Goal: Use online tool/utility: Use online tool/utility

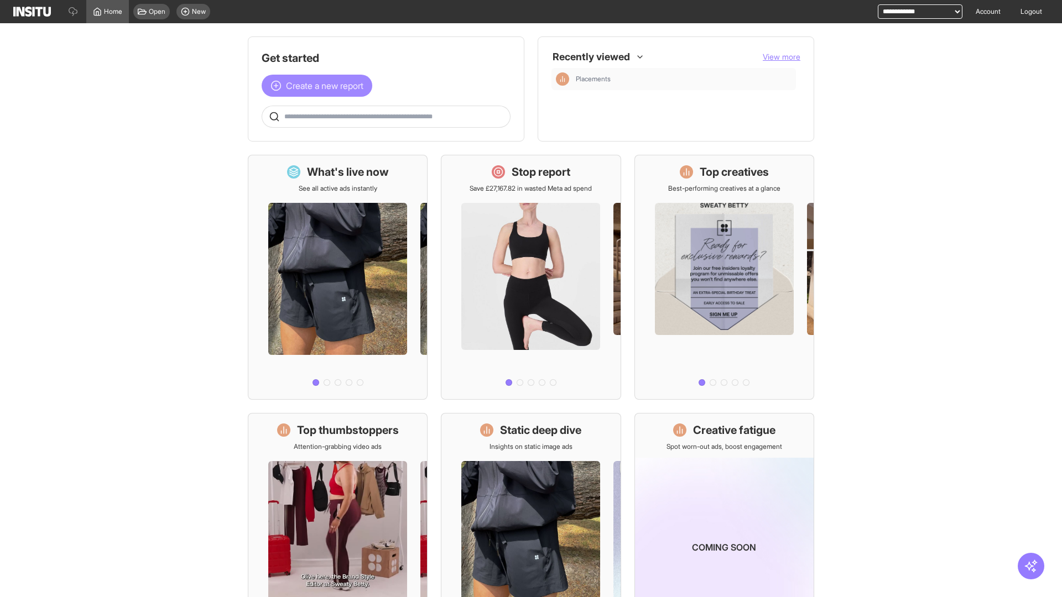
click at [320, 86] on span "Create a new report" at bounding box center [324, 85] width 77 height 13
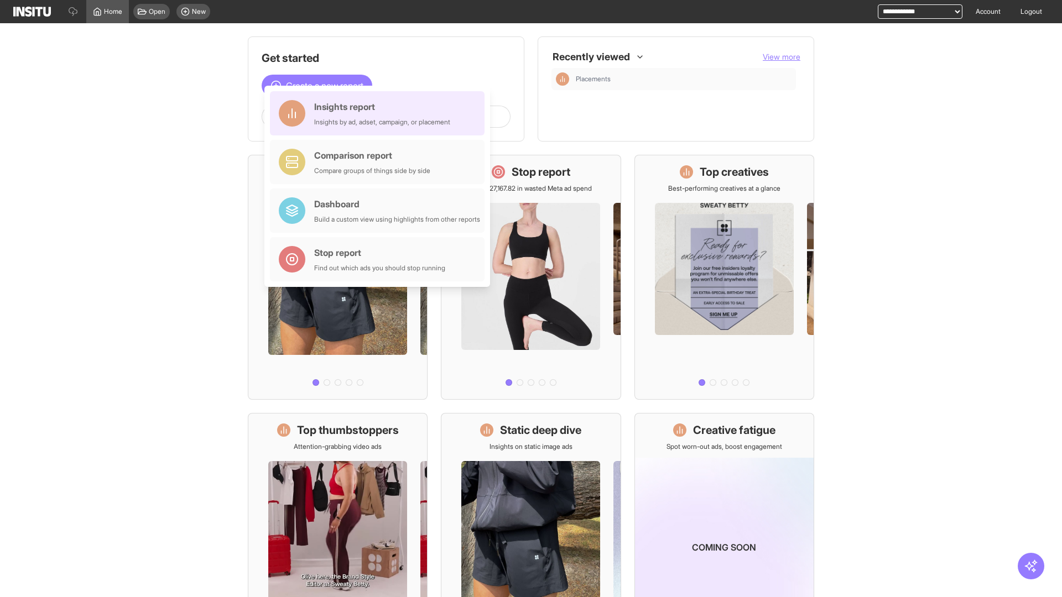
click at [380, 113] on div "Insights report Insights by ad, adset, campaign, or placement" at bounding box center [382, 113] width 136 height 27
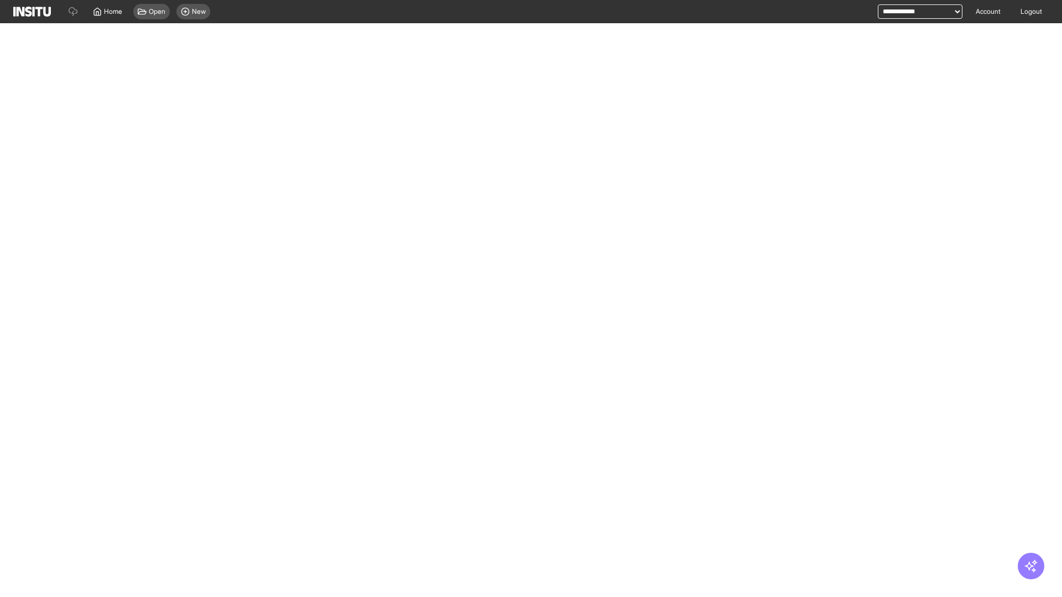
select select "**"
